Goal: Transaction & Acquisition: Purchase product/service

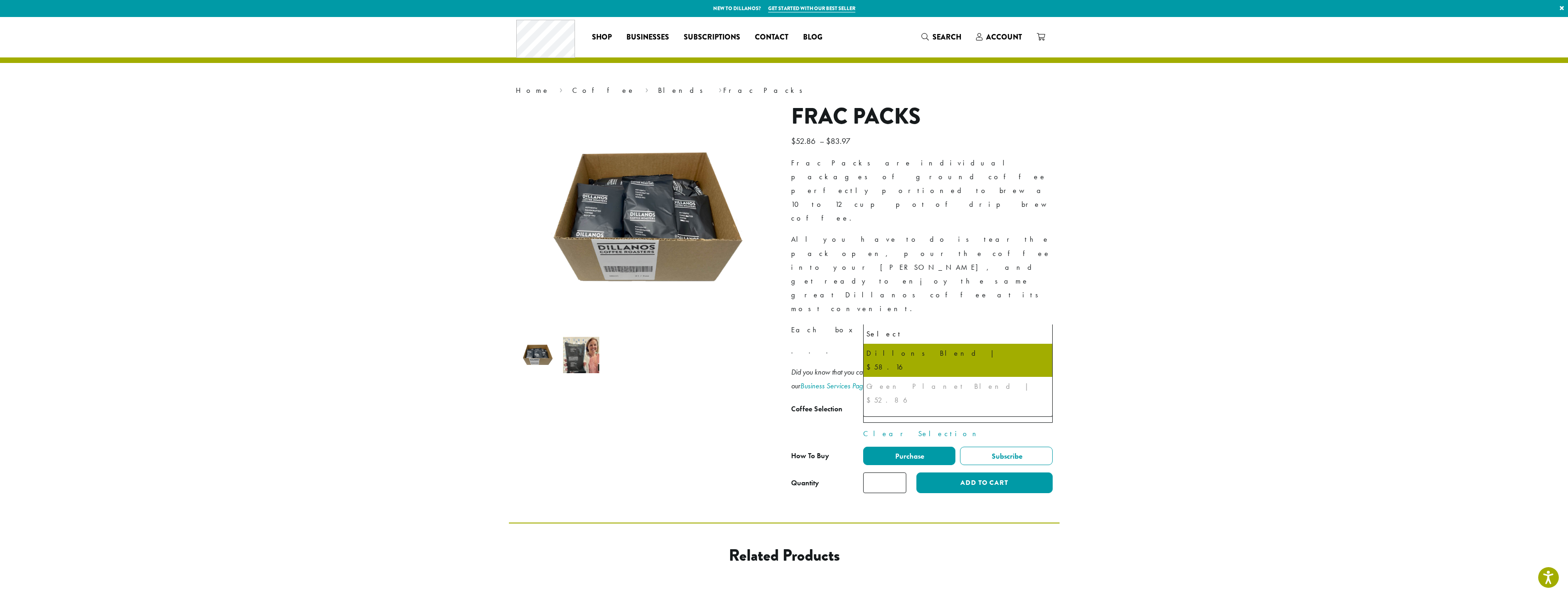
click at [1004, 400] on span "Dillons Blend | $58.16" at bounding box center [957, 411] width 189 height 23
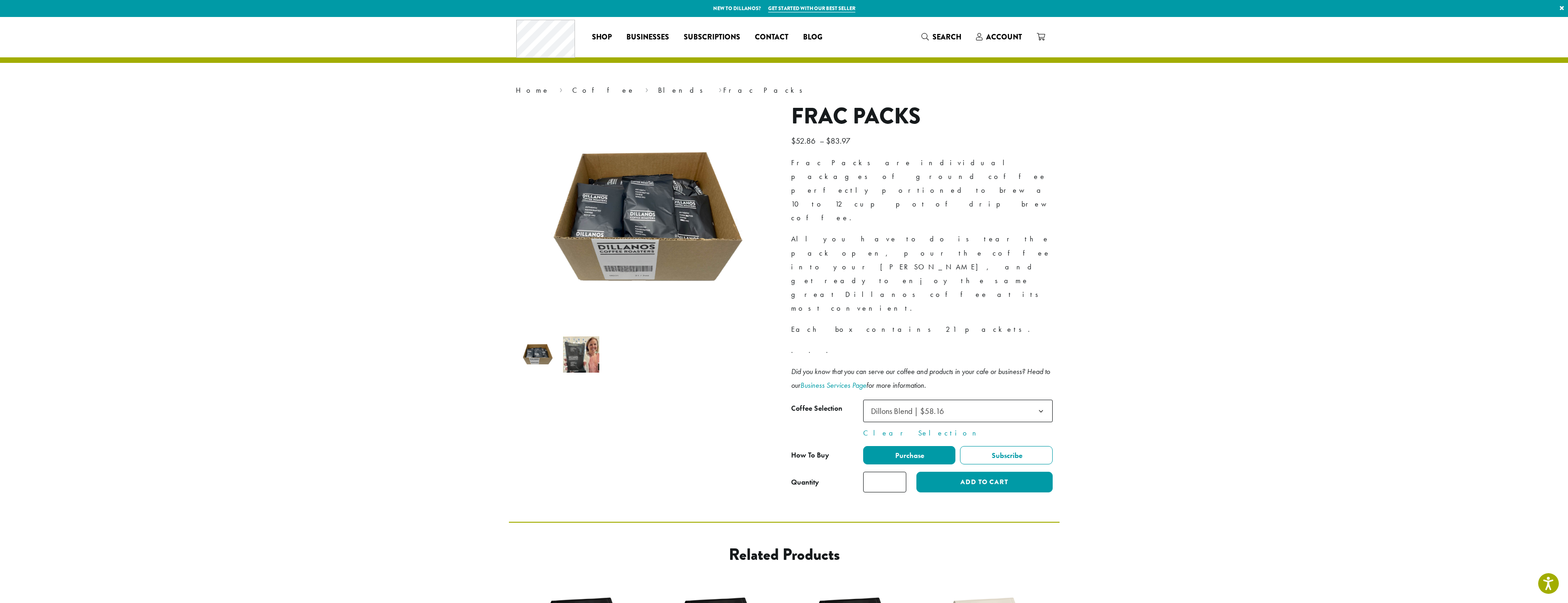
click at [1204, 317] on section "**********" at bounding box center [784, 269] width 1568 height 505
click at [579, 360] on img at bounding box center [582, 355] width 37 height 37
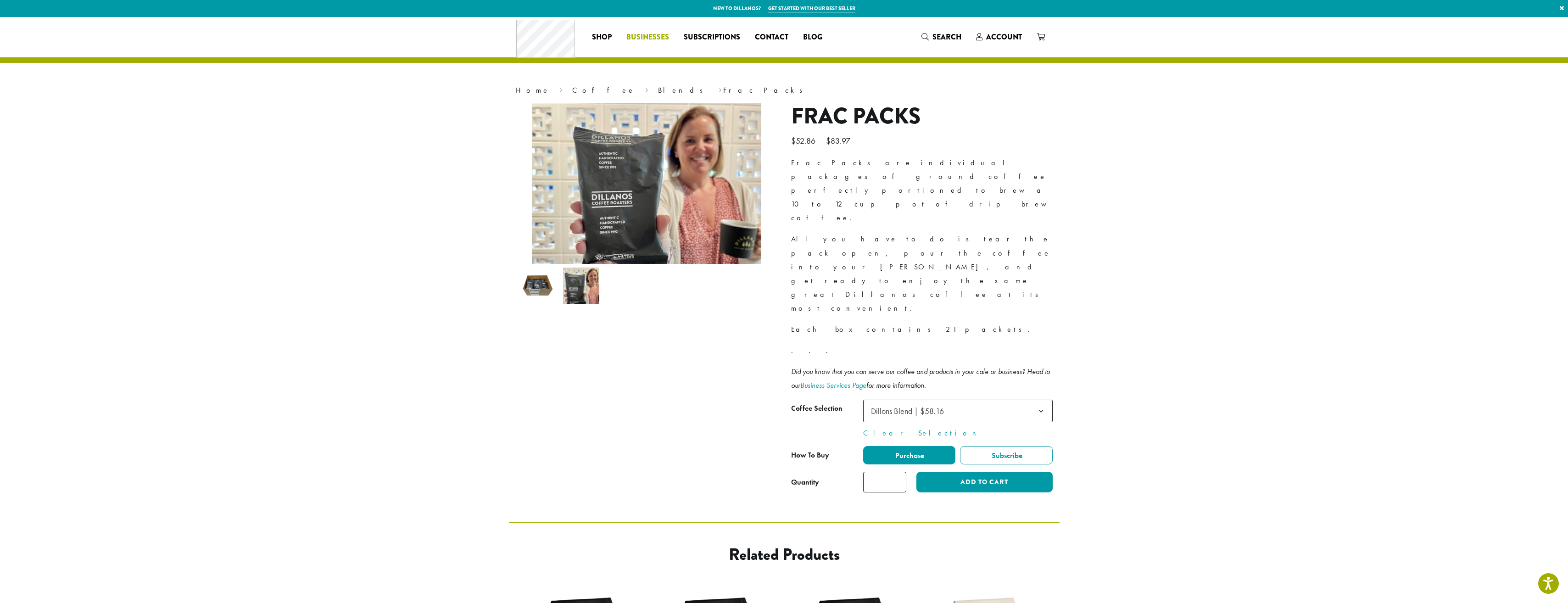
click at [641, 37] on span "Businesses" at bounding box center [648, 37] width 43 height 11
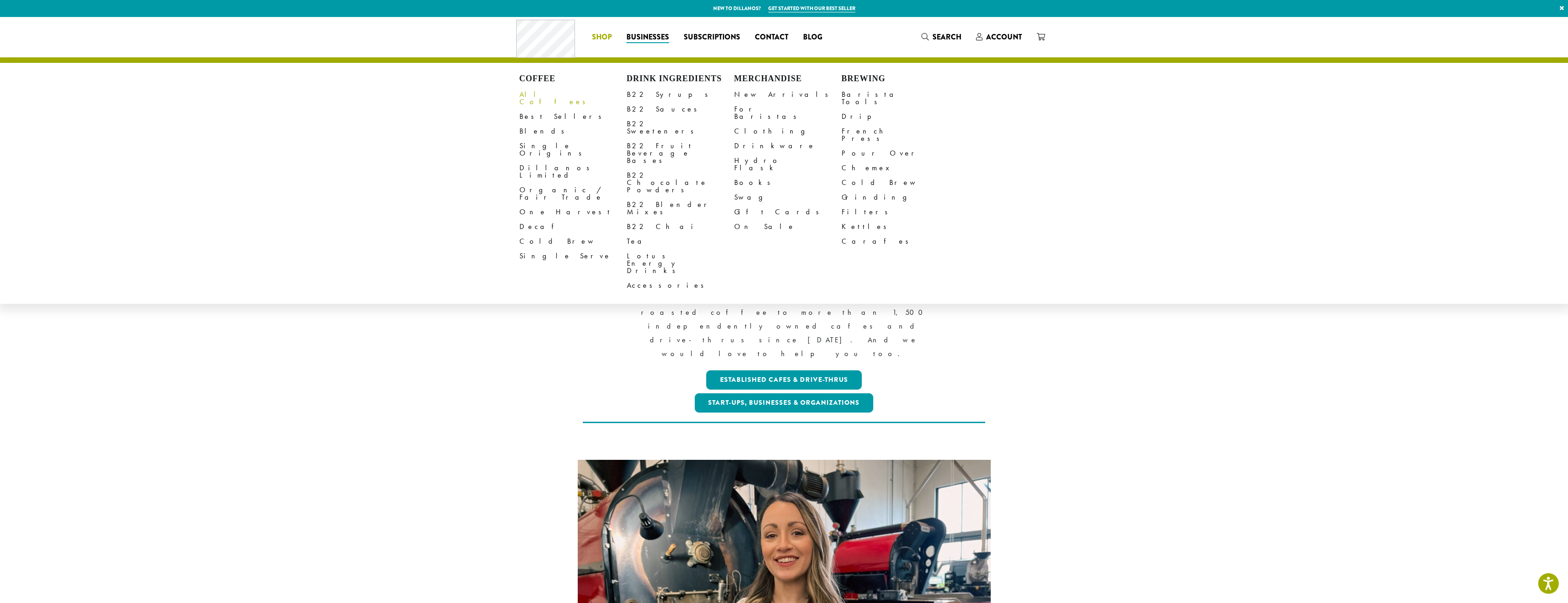
click at [542, 91] on link "All Coffees" at bounding box center [573, 98] width 108 height 22
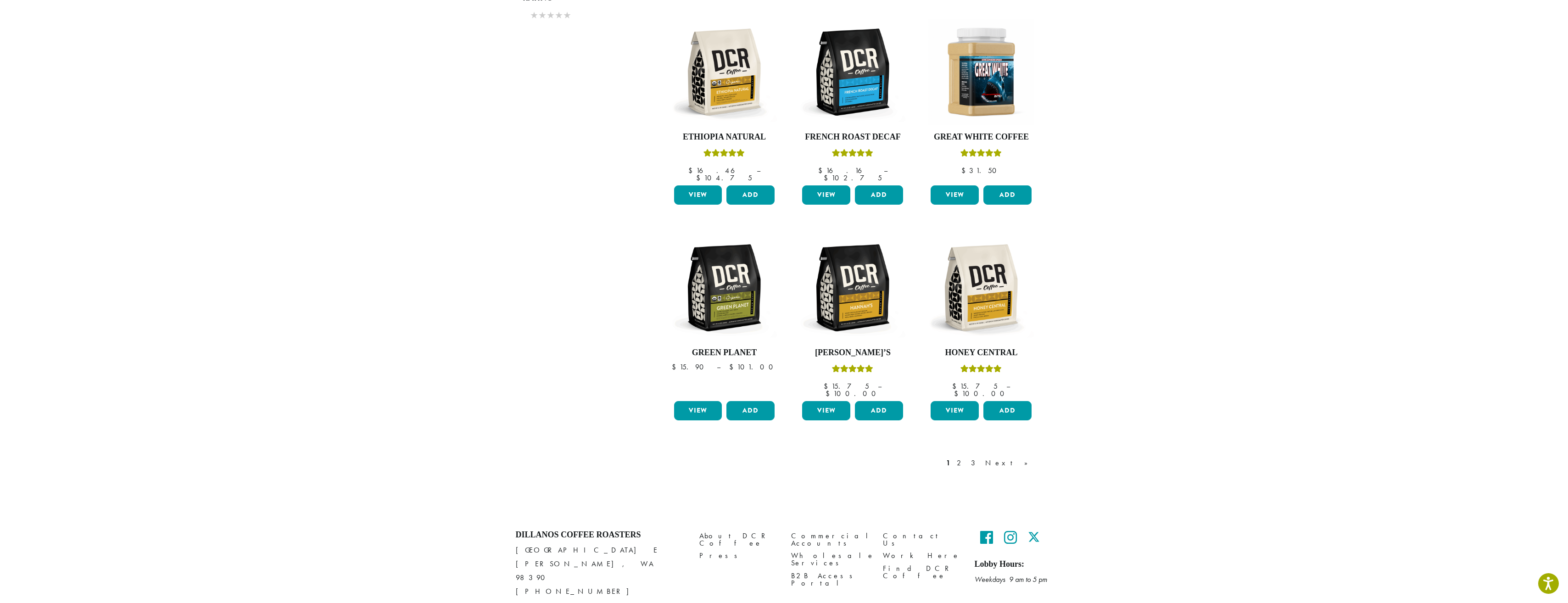
scroll to position [573, 0]
